Goal: Information Seeking & Learning: Learn about a topic

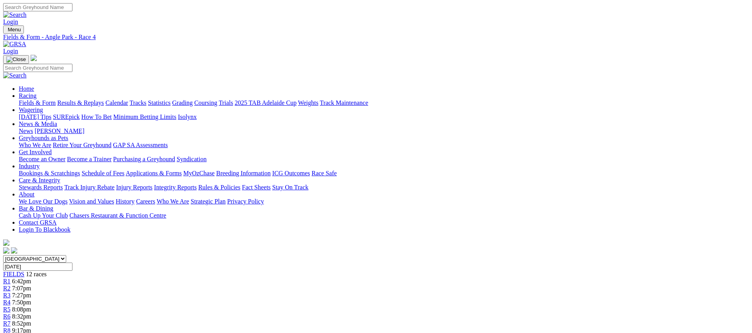
click at [11, 306] on span "R5" at bounding box center [6, 309] width 7 height 7
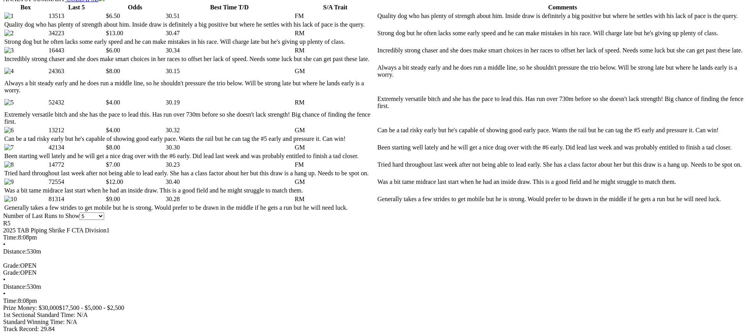
scroll to position [421, 0]
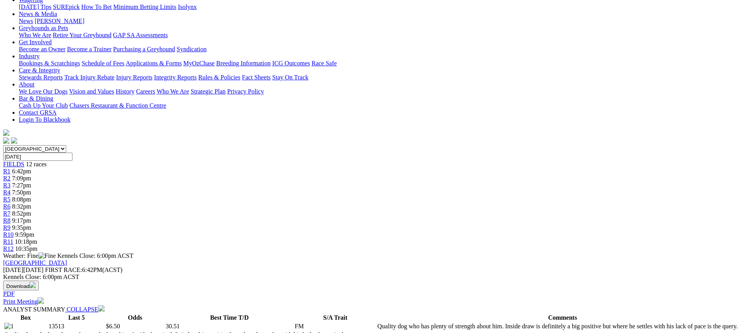
scroll to position [0, 0]
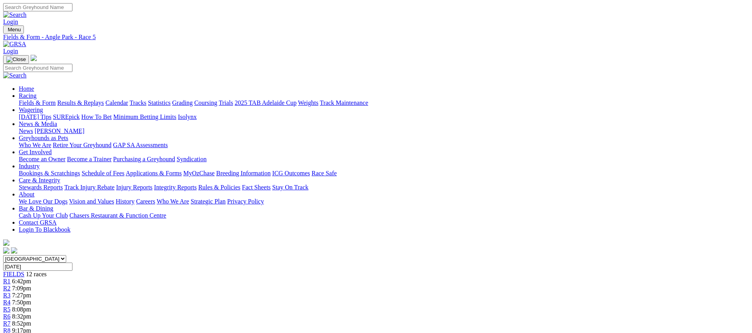
click at [380, 313] on div "R6 8:32pm" at bounding box center [376, 316] width 746 height 7
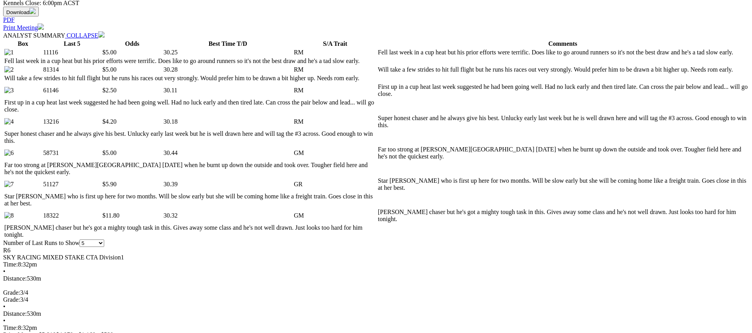
scroll to position [421, 0]
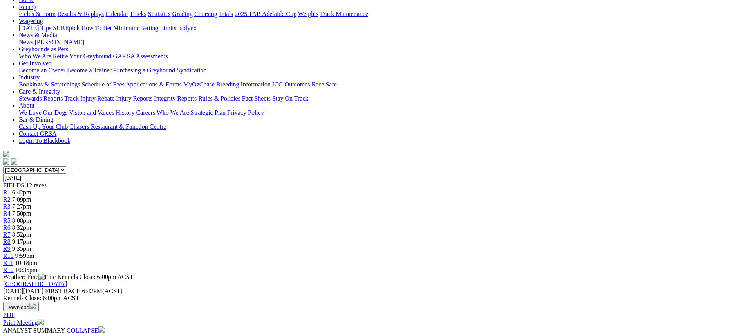
scroll to position [0, 0]
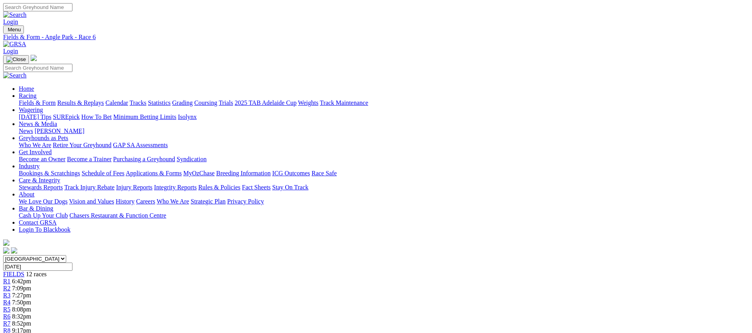
click at [11, 321] on link "R7" at bounding box center [6, 324] width 7 height 7
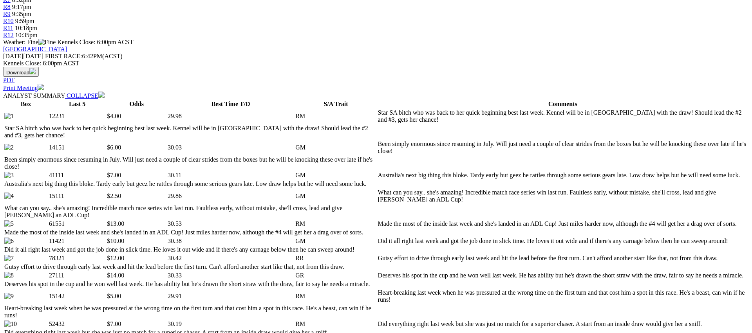
scroll to position [349, 0]
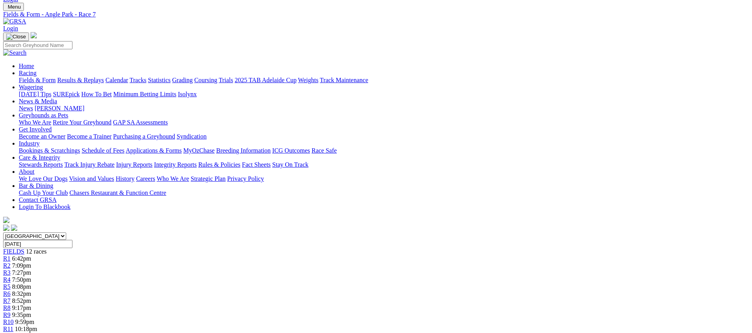
scroll to position [0, 0]
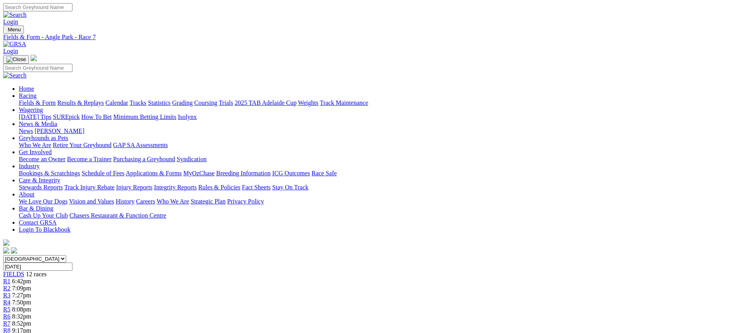
click at [11, 328] on span "R8" at bounding box center [6, 331] width 7 height 7
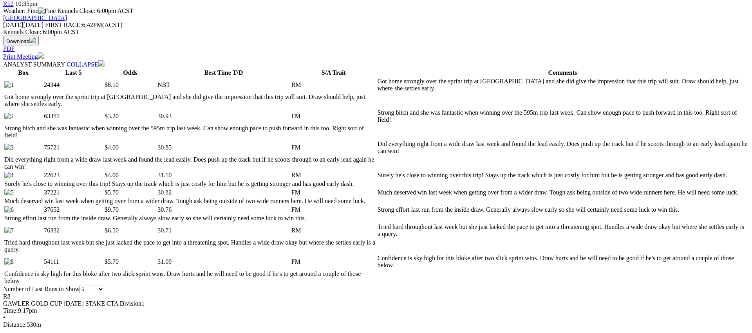
scroll to position [364, 0]
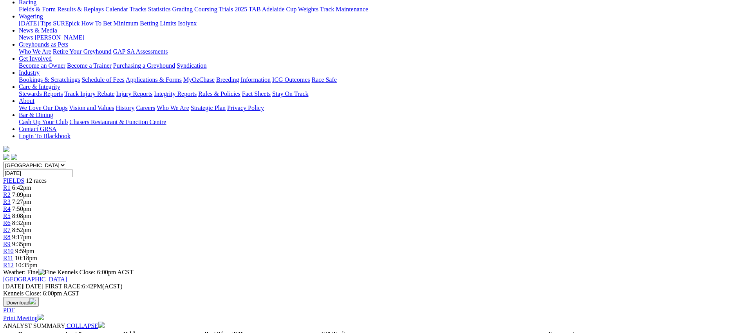
scroll to position [0, 0]
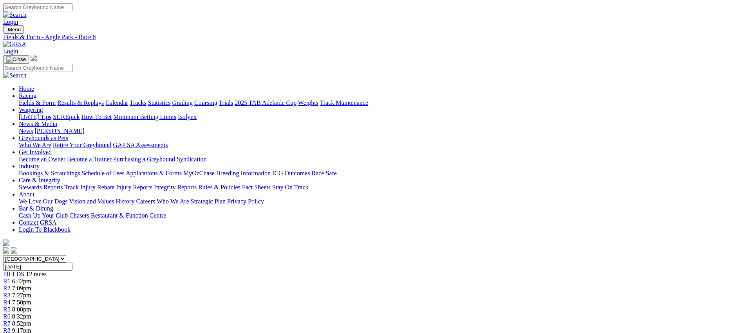
click at [31, 333] on span "9:35pm" at bounding box center [21, 338] width 19 height 7
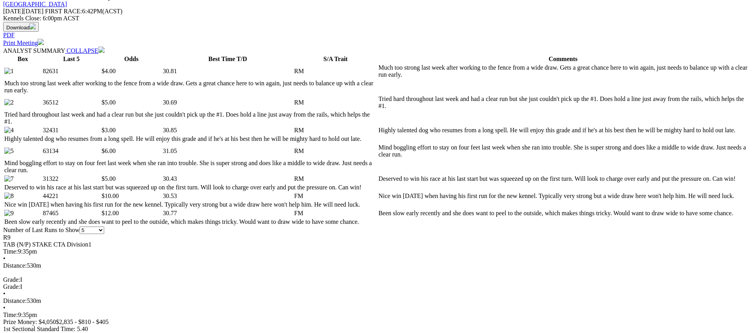
scroll to position [369, 0]
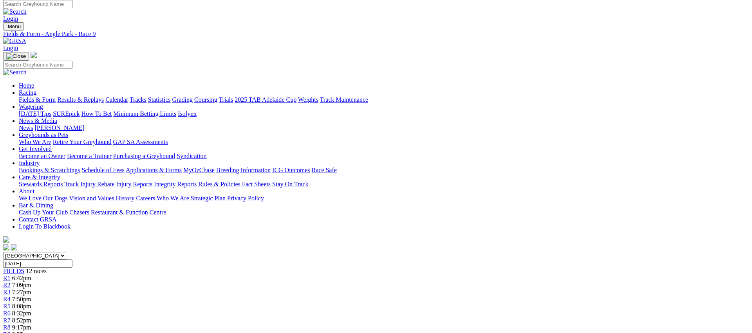
scroll to position [0, 0]
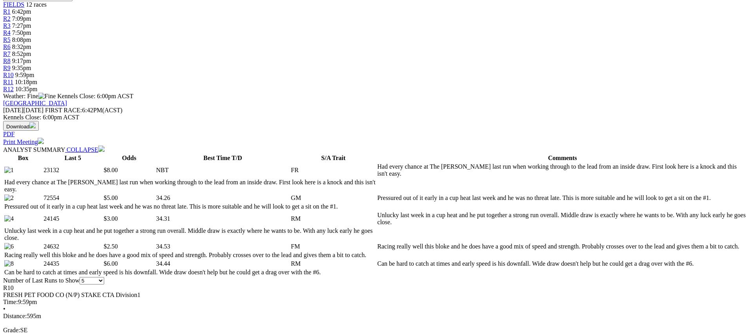
scroll to position [312, 0]
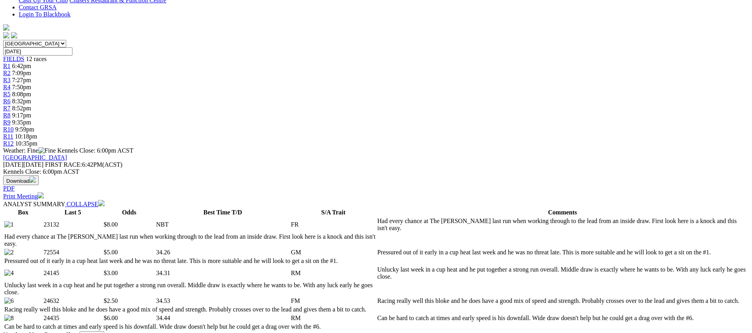
scroll to position [0, 0]
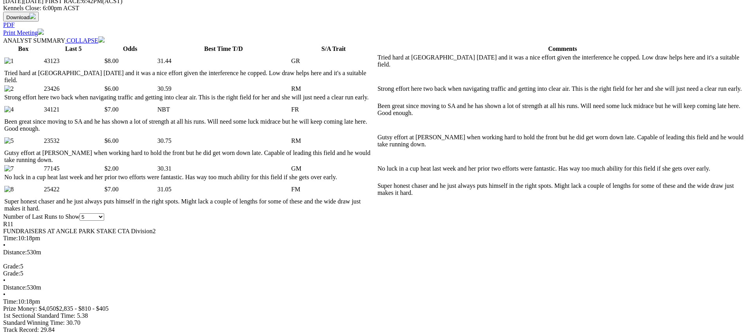
scroll to position [397, 0]
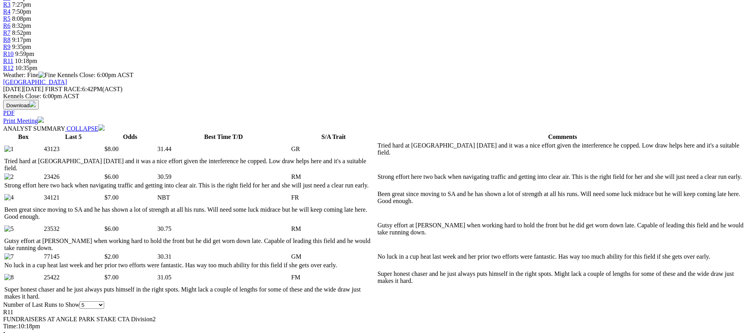
scroll to position [293, 0]
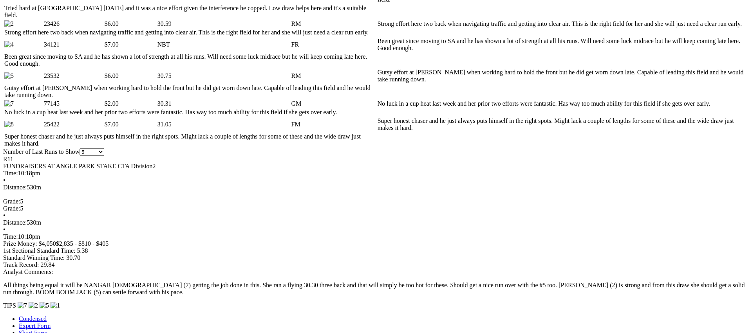
scroll to position [429, 0]
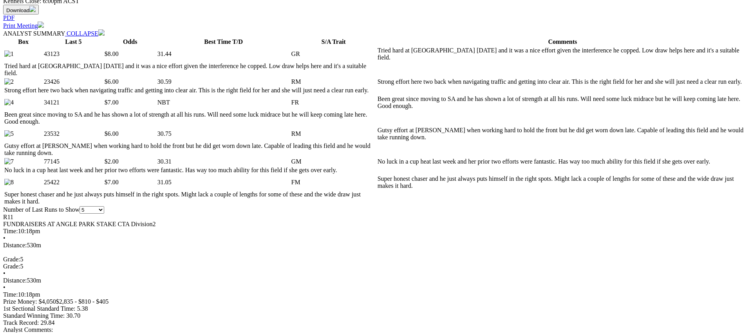
scroll to position [0, 0]
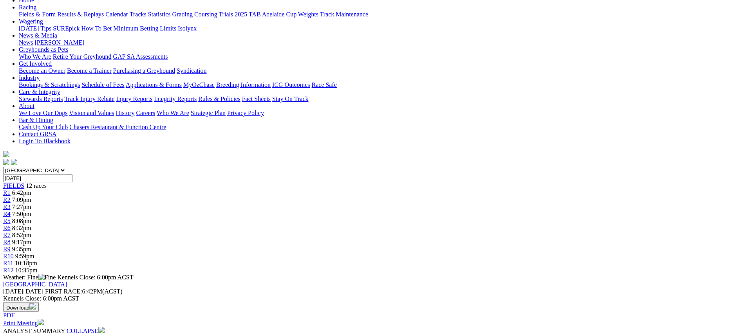
scroll to position [0, 0]
